Goal: Find contact information: Find contact information

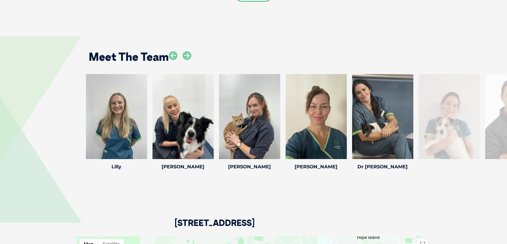
scroll to position [691, 0]
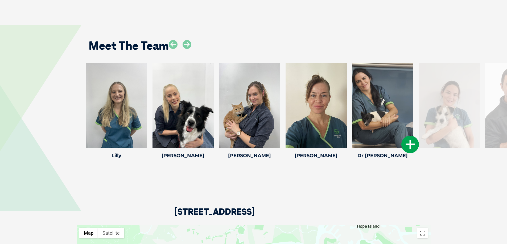
click at [414, 147] on icon at bounding box center [410, 145] width 18 height 18
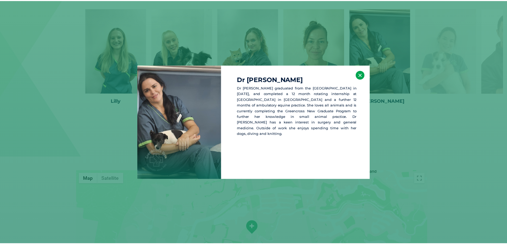
scroll to position [747, 0]
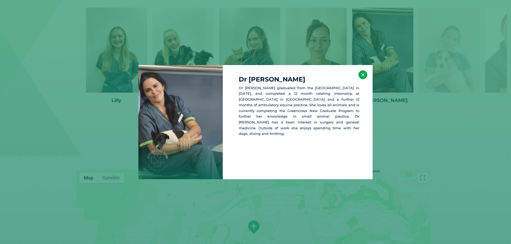
click at [362, 73] on button "×" at bounding box center [362, 74] width 9 height 9
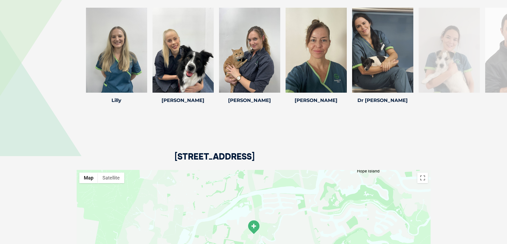
click at [463, 52] on div at bounding box center [448, 50] width 61 height 85
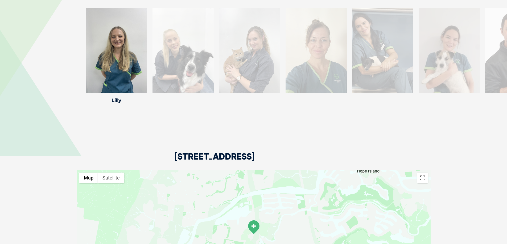
click at [418, 145] on div "[STREET_ADDRESS]" at bounding box center [254, 138] width 354 height 65
click at [495, 71] on div at bounding box center [515, 50] width 61 height 85
click at [492, 113] on div "Meet The Team [GEOGRAPHIC_DATA] [GEOGRAPHIC_DATA] [PERSON_NAME] was born in the…" at bounding box center [253, 40] width 507 height 173
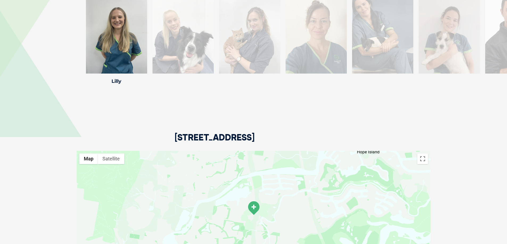
scroll to position [697, 0]
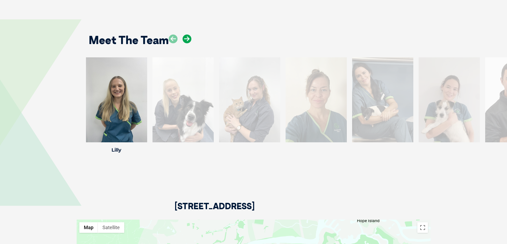
click at [187, 37] on icon at bounding box center [186, 39] width 9 height 9
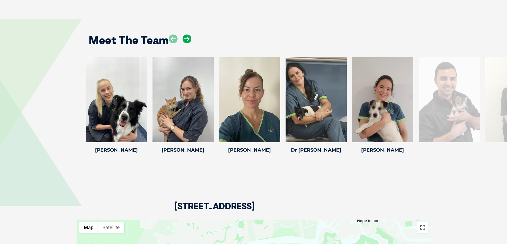
click at [187, 37] on icon at bounding box center [186, 39] width 9 height 9
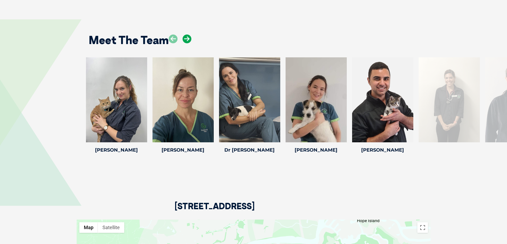
click at [187, 37] on icon at bounding box center [186, 39] width 9 height 9
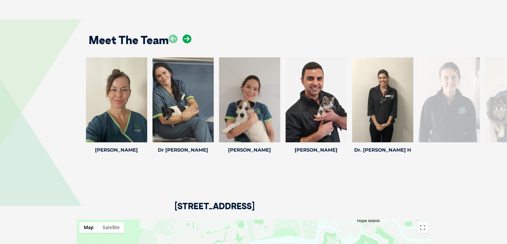
click at [187, 37] on icon at bounding box center [186, 39] width 9 height 9
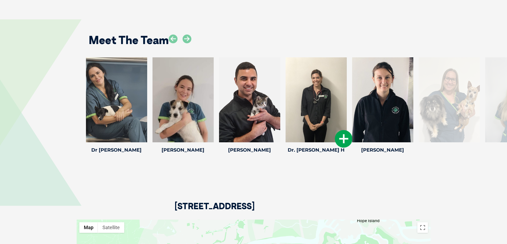
click at [314, 105] on div at bounding box center [315, 99] width 61 height 85
click at [344, 141] on icon at bounding box center [344, 139] width 18 height 18
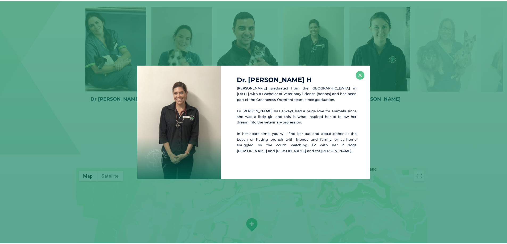
scroll to position [752, 0]
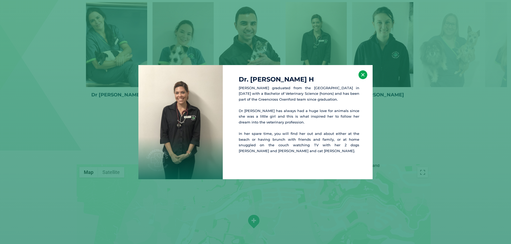
click at [363, 75] on button "×" at bounding box center [362, 74] width 9 height 9
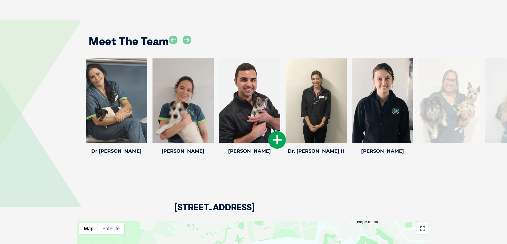
scroll to position [646, 0]
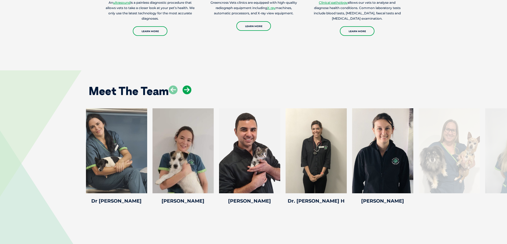
click at [188, 91] on icon at bounding box center [186, 90] width 9 height 9
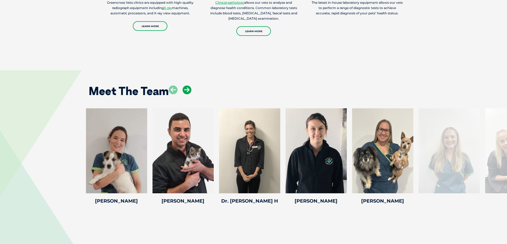
click at [188, 91] on icon at bounding box center [186, 90] width 9 height 9
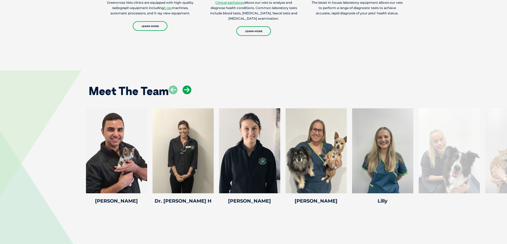
click at [188, 91] on icon at bounding box center [186, 90] width 9 height 9
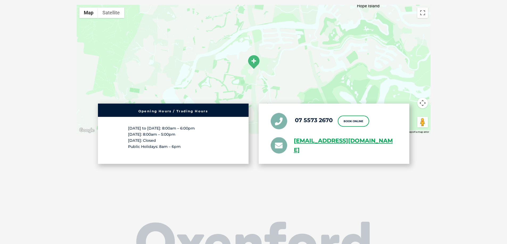
scroll to position [912, 0]
drag, startPoint x: 293, startPoint y: 140, endPoint x: 397, endPoint y: 141, distance: 103.5
click at [397, 141] on li "[EMAIL_ADDRESS][DOMAIN_NAME]" at bounding box center [333, 146] width 127 height 19
copy link "greencross.oxenford@greencrossv"
